Goal: Complete application form

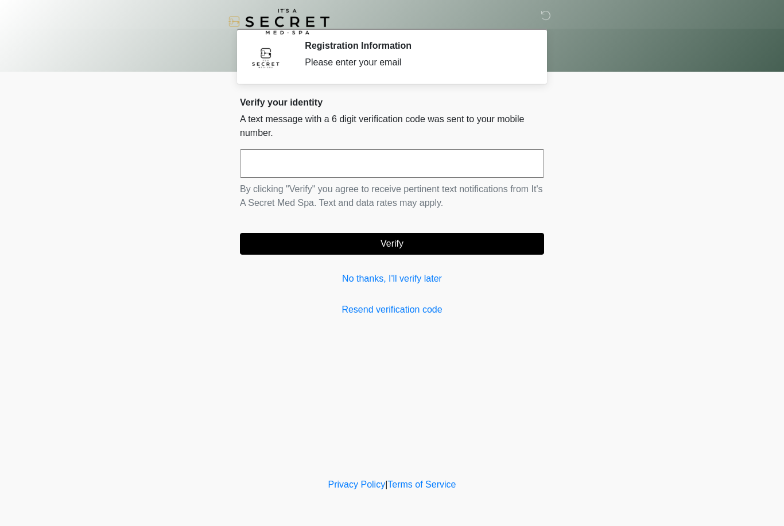
click at [506, 163] on input "text" at bounding box center [392, 163] width 304 height 29
type input "******"
click at [512, 254] on button "Verify" at bounding box center [392, 244] width 304 height 22
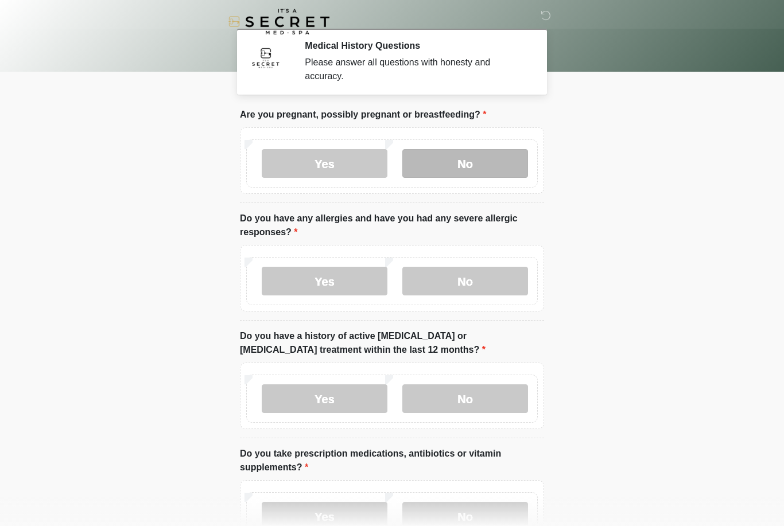
click at [500, 164] on label "No" at bounding box center [465, 163] width 126 height 29
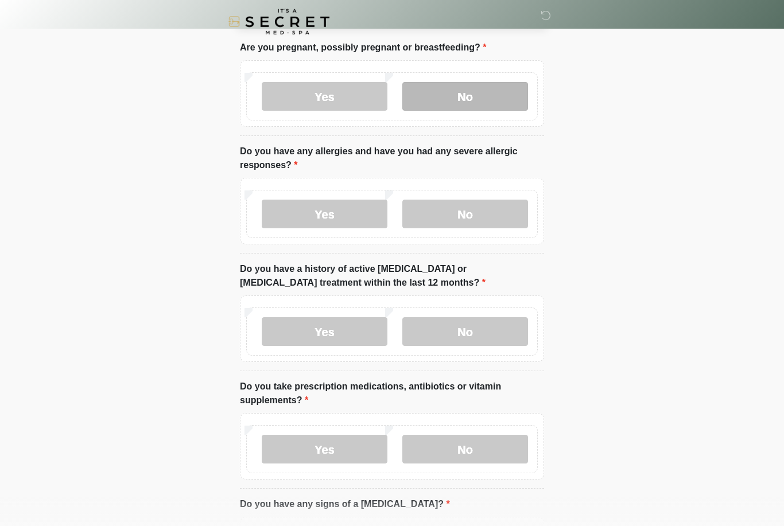
scroll to position [69, 0]
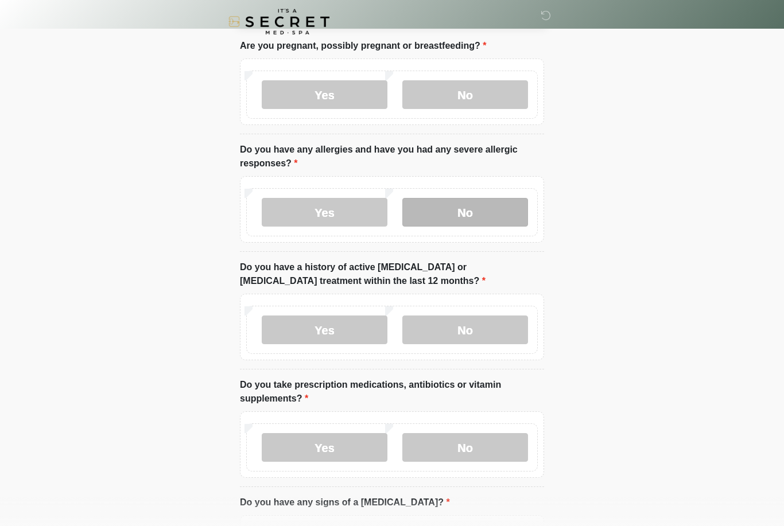
click at [506, 207] on label "No" at bounding box center [465, 212] width 126 height 29
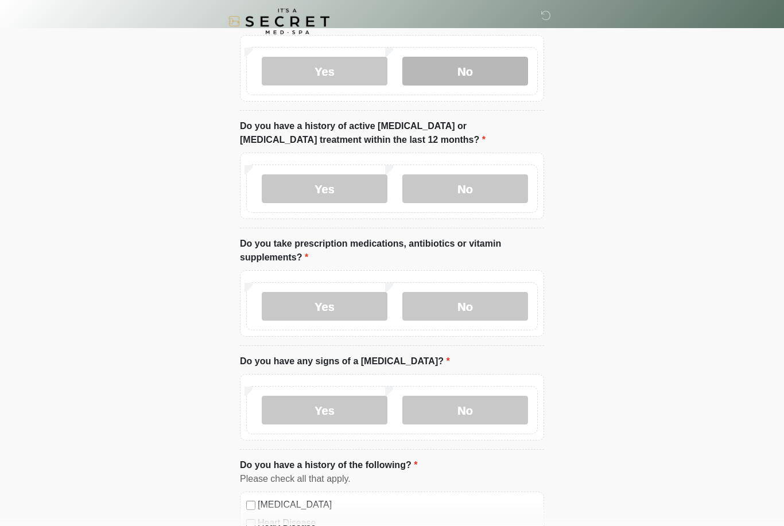
scroll to position [212, 0]
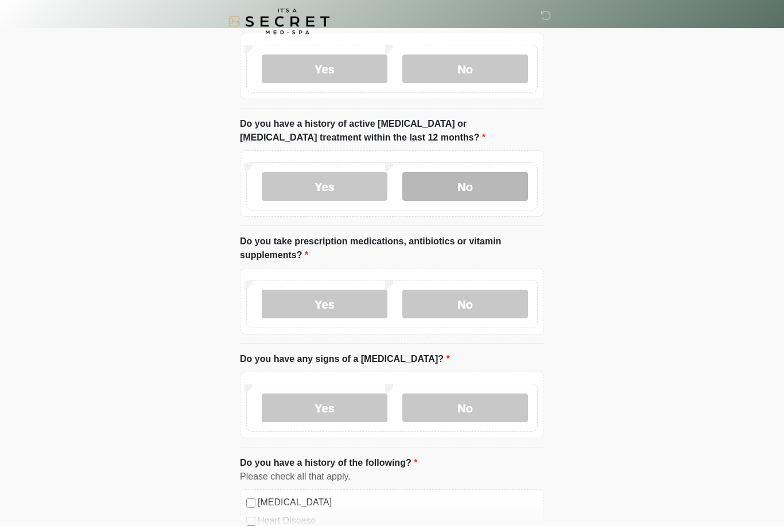
click at [523, 180] on label "No" at bounding box center [465, 187] width 126 height 29
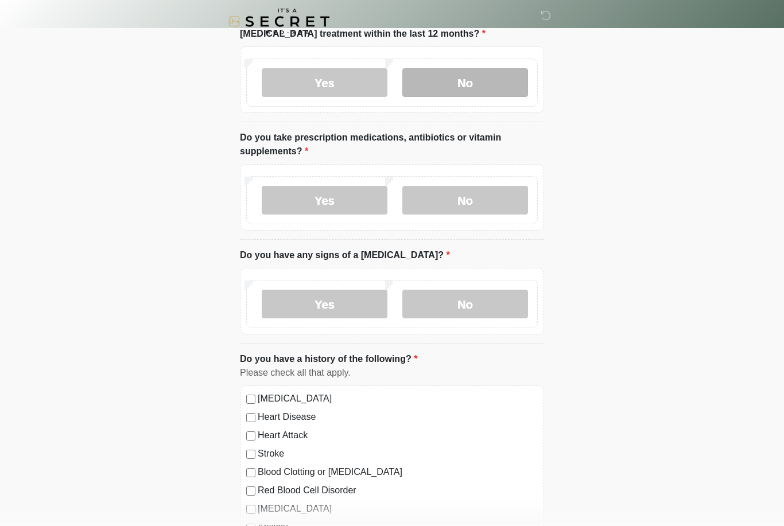
scroll to position [317, 0]
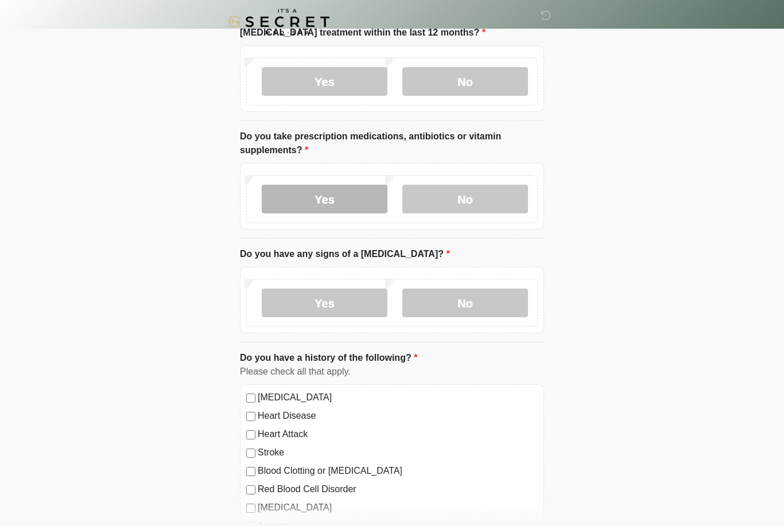
click at [357, 203] on label "Yes" at bounding box center [325, 199] width 126 height 29
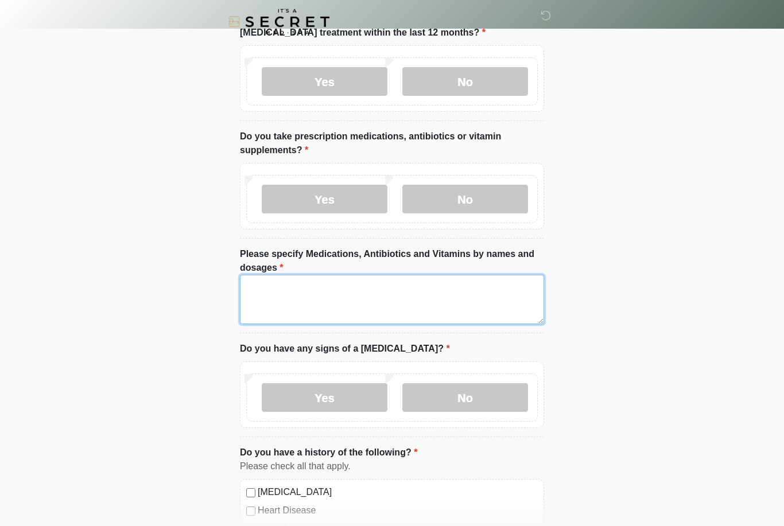
click at [313, 311] on textarea "Please specify Medications, Antibiotics and Vitamins by names and dosages" at bounding box center [392, 299] width 304 height 49
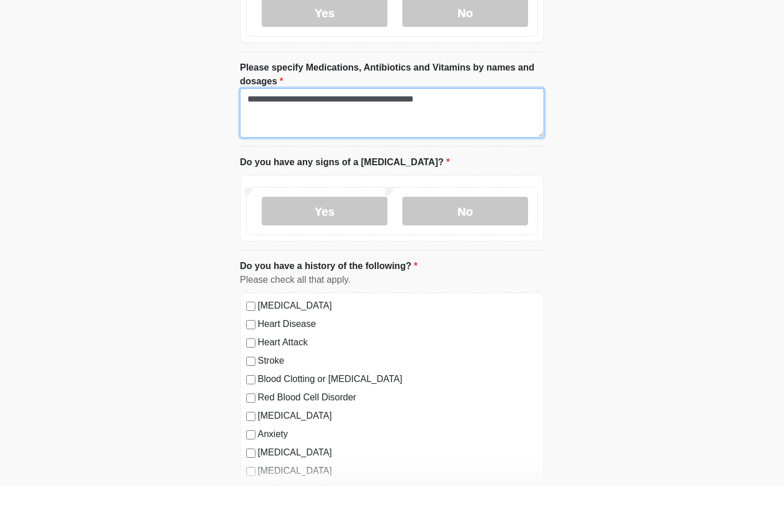
scroll to position [469, 0]
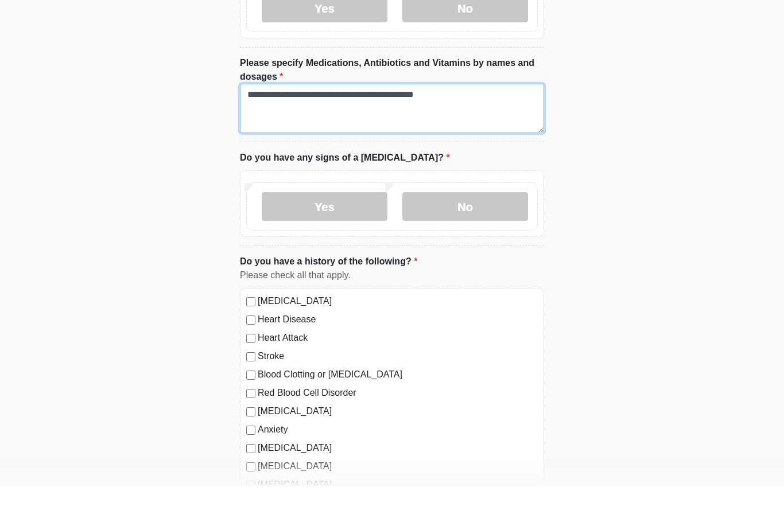
type textarea "**********"
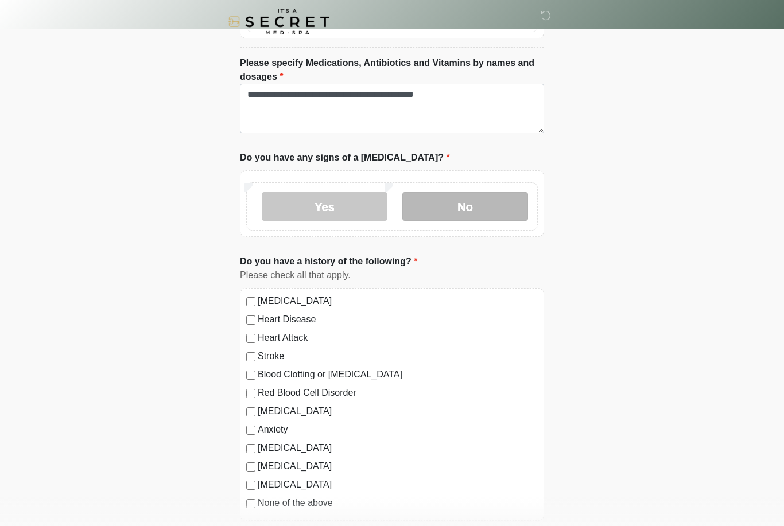
click at [507, 203] on label "No" at bounding box center [465, 206] width 126 height 29
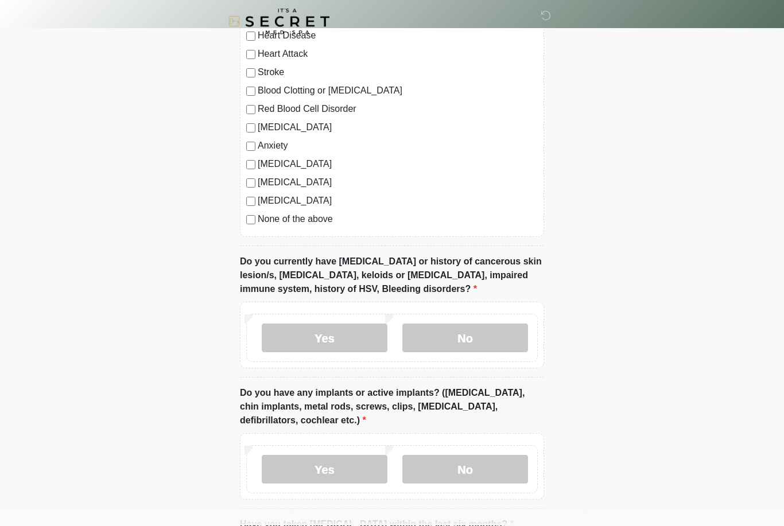
scroll to position [793, 0]
click at [258, 214] on label "None of the above" at bounding box center [398, 219] width 280 height 14
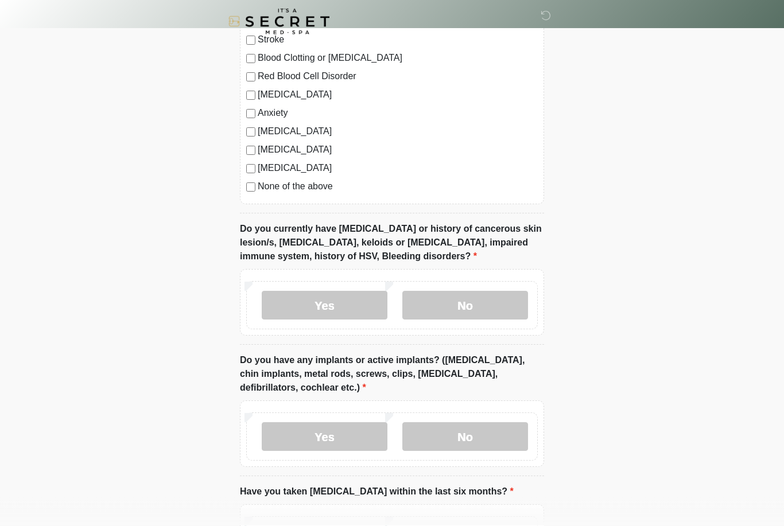
scroll to position [826, 0]
click at [507, 316] on label "No" at bounding box center [465, 304] width 126 height 29
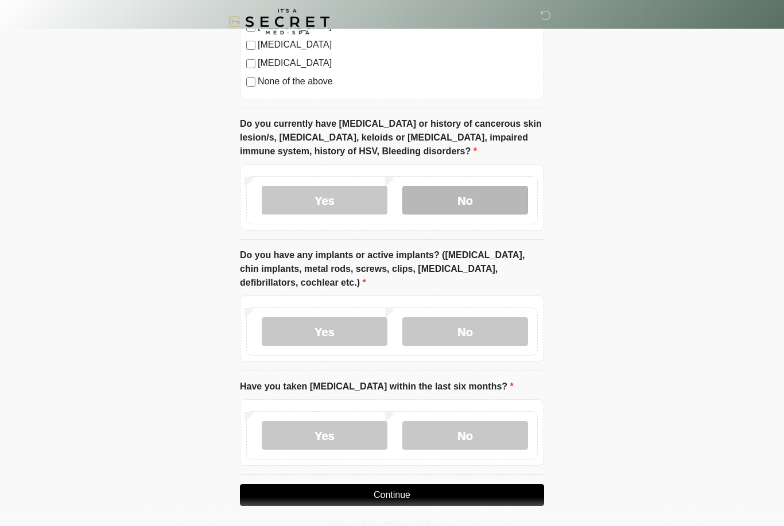
scroll to position [933, 0]
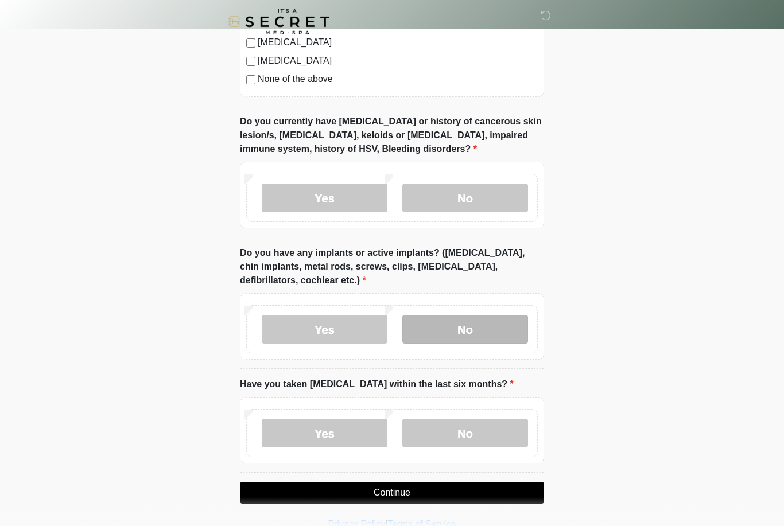
click at [502, 325] on label "No" at bounding box center [465, 329] width 126 height 29
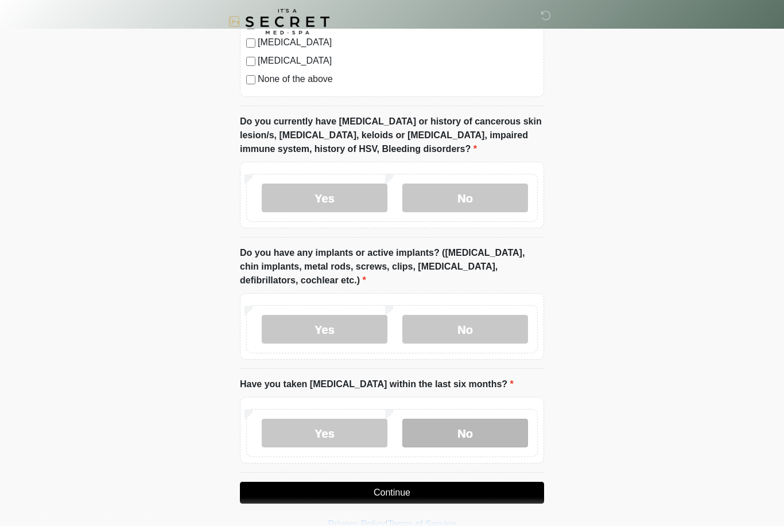
click at [499, 443] on label "No" at bounding box center [465, 433] width 126 height 29
click at [520, 494] on button "Continue" at bounding box center [392, 493] width 304 height 22
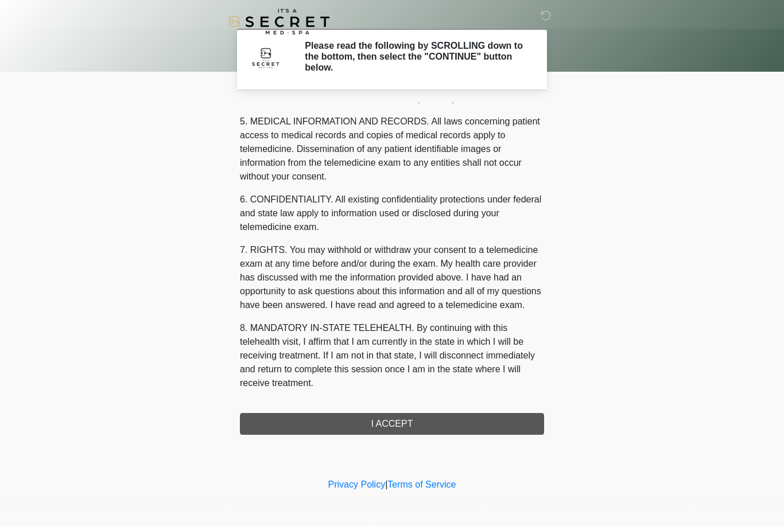
scroll to position [369, 0]
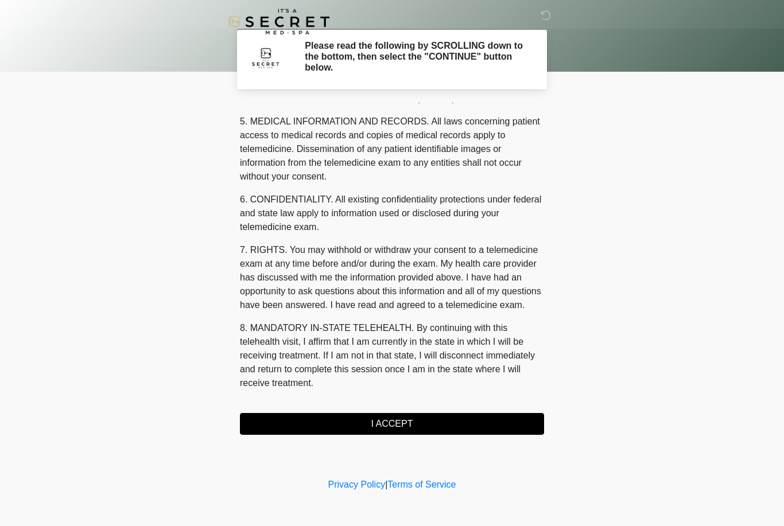
click at [385, 425] on button "I ACCEPT" at bounding box center [392, 424] width 304 height 22
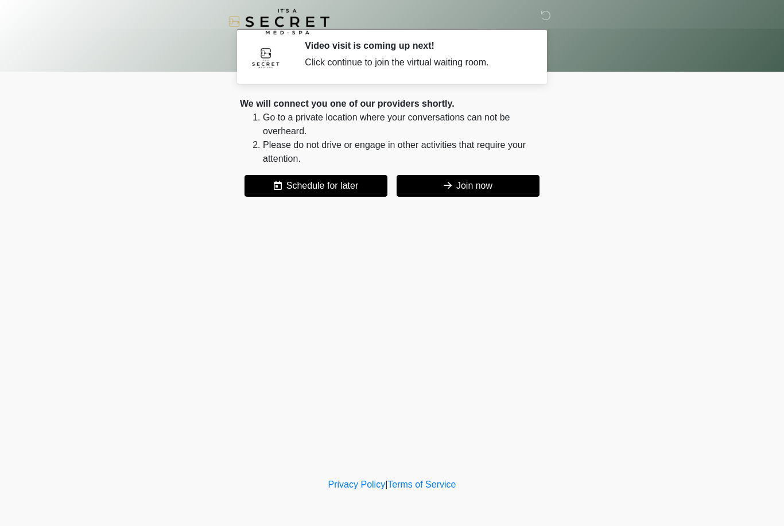
click at [503, 190] on button "Join now" at bounding box center [468, 186] width 143 height 22
